Goal: Task Accomplishment & Management: Manage account settings

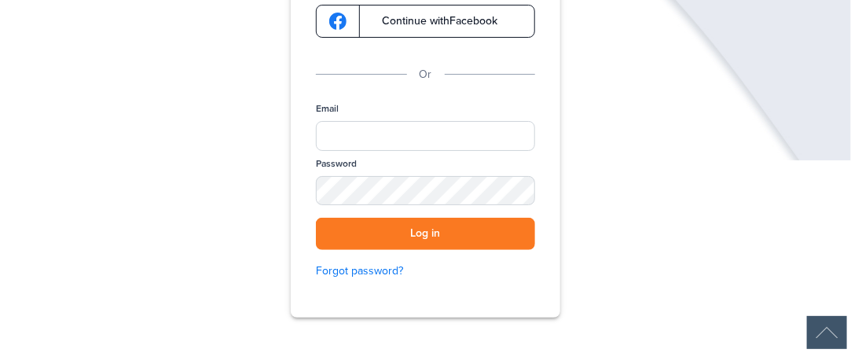
scroll to position [265, 0]
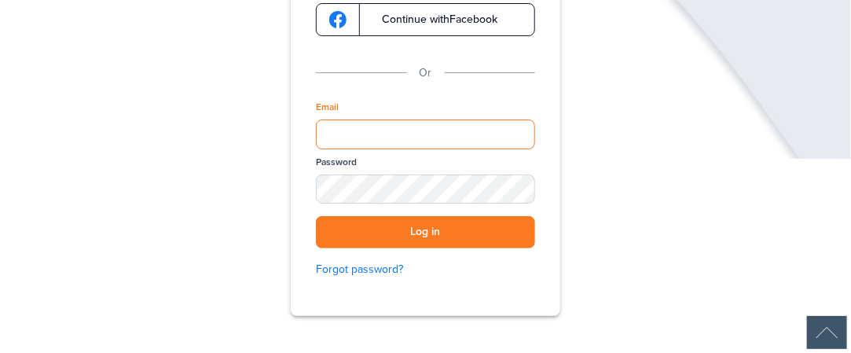
click at [443, 134] on input "Email" at bounding box center [425, 134] width 219 height 30
type input "**********"
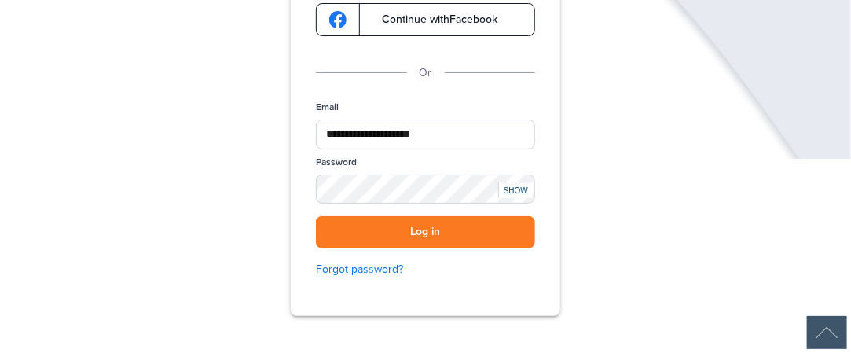
click at [509, 183] on div "SHOW" at bounding box center [515, 190] width 35 height 15
click at [511, 222] on button "Log in" at bounding box center [425, 232] width 219 height 32
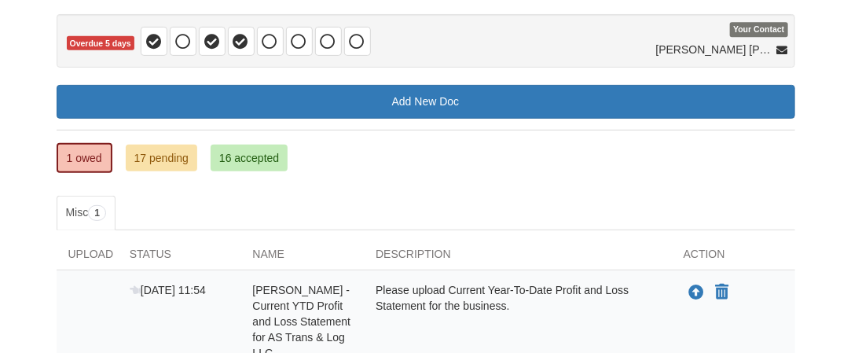
scroll to position [100, 0]
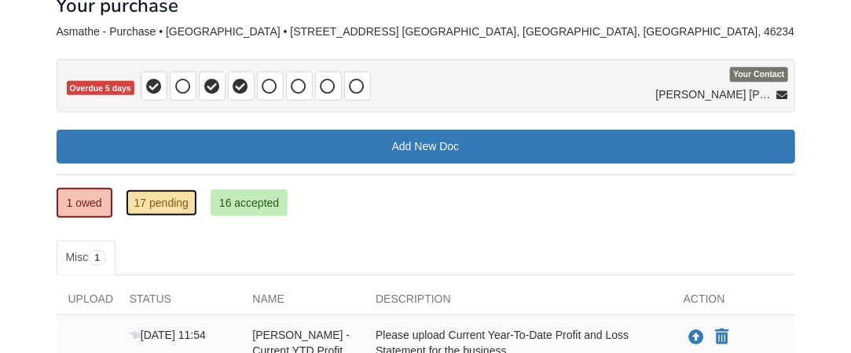
click at [176, 202] on link "17 pending" at bounding box center [161, 202] width 71 height 27
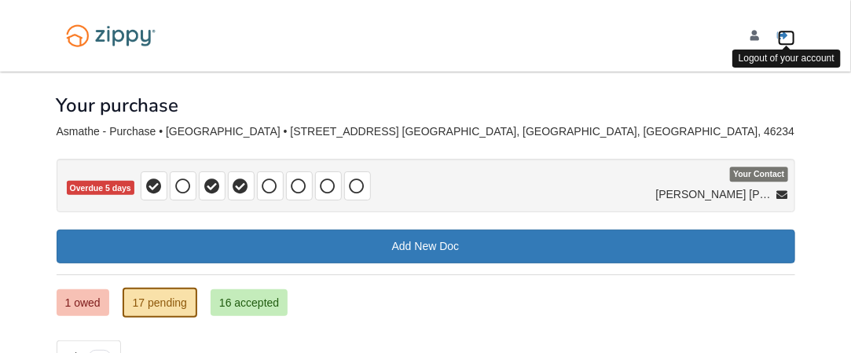
click at [781, 31] on icon "Log out" at bounding box center [782, 36] width 11 height 11
